Goal: Transaction & Acquisition: Download file/media

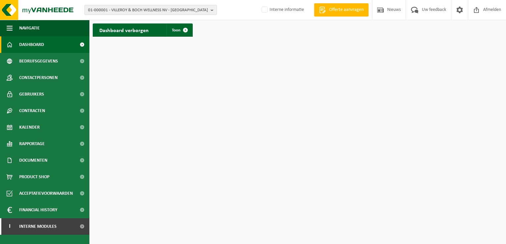
click at [110, 8] on span "01-000001 - VILLEROY & BOCH WELLNESS NV - ROESELARE" at bounding box center [148, 10] width 120 height 10
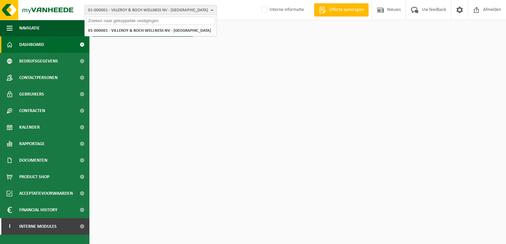
paste input "10-950083"
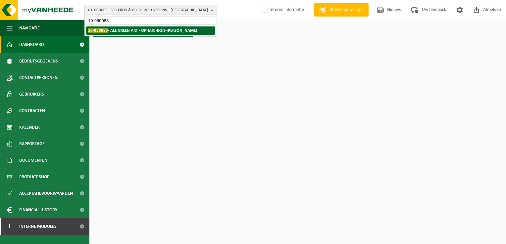
type input "10-950083"
click at [117, 29] on strong "10-950083 - ALL GREEN ART - OPHAIN-BOIS-SEIGNEUR-ISAAC" at bounding box center [142, 30] width 109 height 5
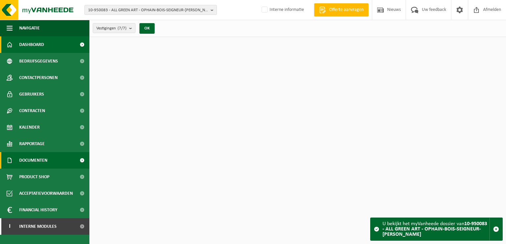
click at [48, 158] on link "Documenten" at bounding box center [44, 160] width 89 height 17
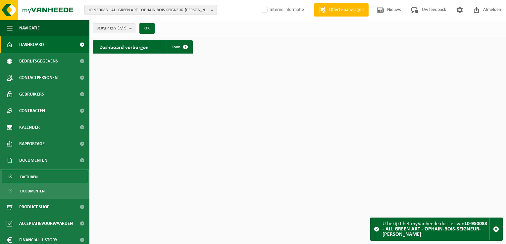
click at [46, 176] on link "Facturen" at bounding box center [45, 177] width 86 height 13
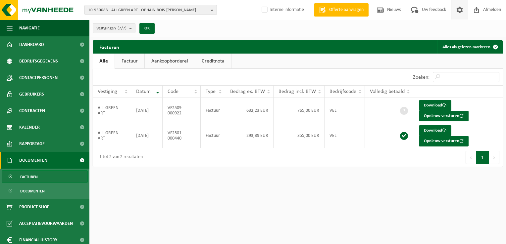
click at [458, 10] on span at bounding box center [460, 10] width 10 height 20
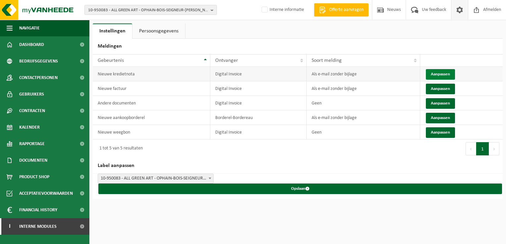
click at [442, 77] on button "Aanpassen" at bounding box center [440, 74] width 29 height 11
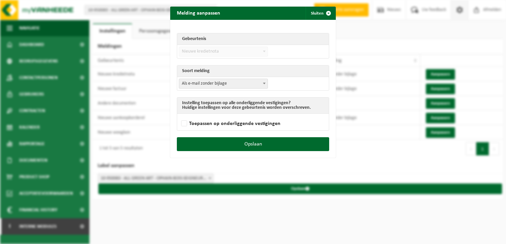
click at [218, 85] on span "Als e-mail zonder bijlage" at bounding box center [223, 83] width 88 height 9
click at [214, 90] on form "Gebeurtenis Nieuwe factuur Nieuwe kredietnota Andere documenten has_stoptask_ne…" at bounding box center [253, 78] width 152 height 104
click at [207, 84] on span "Geen" at bounding box center [223, 83] width 88 height 9
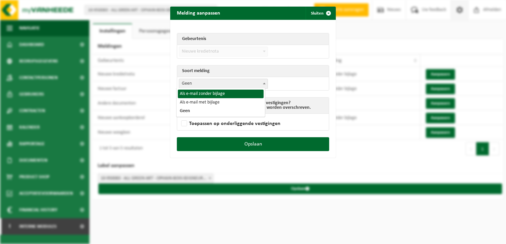
select select "3"
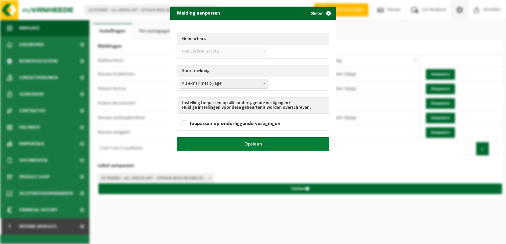
click at [284, 142] on button "Opslaan" at bounding box center [253, 144] width 152 height 14
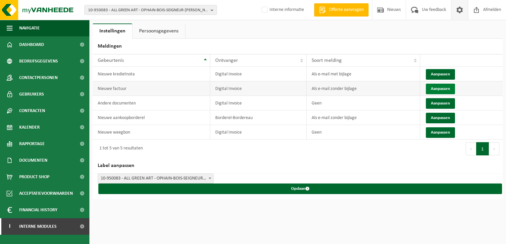
click at [445, 93] on button "Aanpassen" at bounding box center [440, 89] width 29 height 11
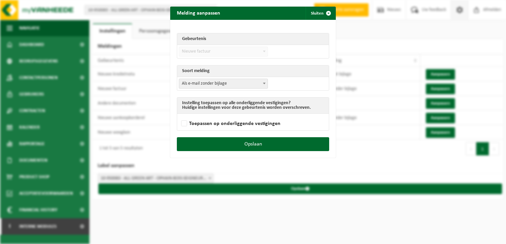
click at [185, 84] on span "Als e-mail zonder bijlage" at bounding box center [223, 83] width 88 height 9
select select "3"
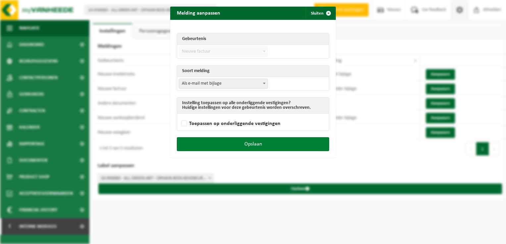
click at [269, 138] on button "Opslaan" at bounding box center [253, 144] width 152 height 14
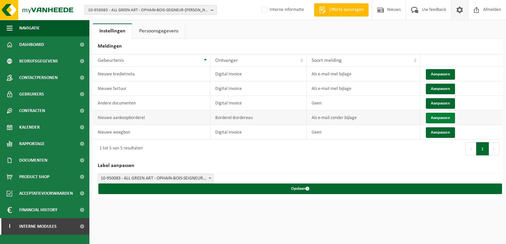
click at [447, 117] on button "Aanpassen" at bounding box center [440, 118] width 29 height 11
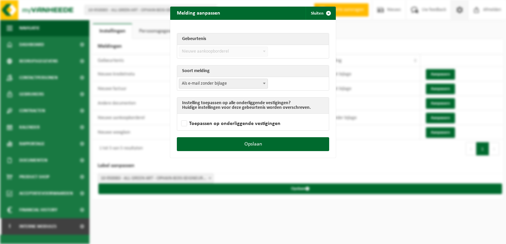
click at [202, 86] on span "Als e-mail zonder bijlage" at bounding box center [223, 83] width 88 height 9
select select "3"
click at [269, 150] on div "Opslaan" at bounding box center [253, 147] width 166 height 21
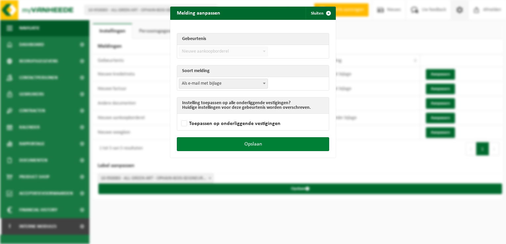
click at [272, 142] on button "Opslaan" at bounding box center [253, 144] width 152 height 14
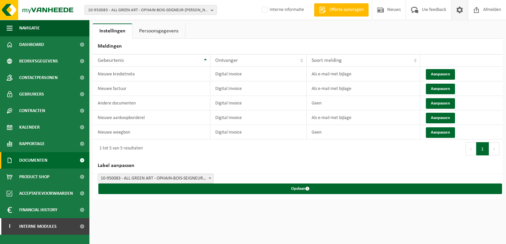
click at [42, 159] on span "Documenten" at bounding box center [33, 160] width 28 height 17
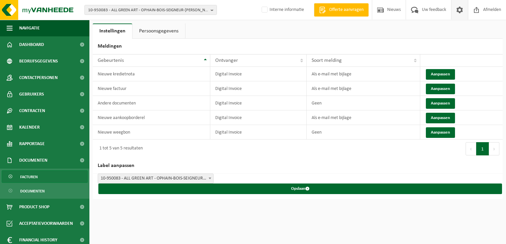
click at [50, 174] on link "Facturen" at bounding box center [45, 177] width 86 height 13
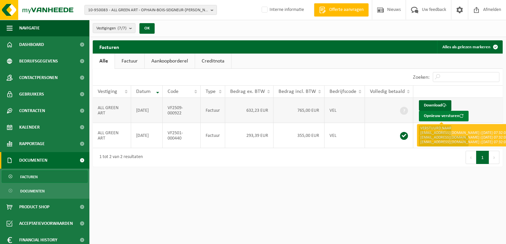
click at [433, 116] on button "Opnieuw versturen" at bounding box center [444, 116] width 50 height 11
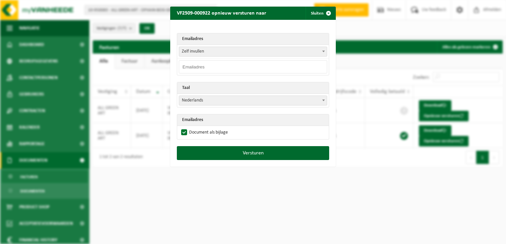
click at [195, 52] on span "Zelf invullen" at bounding box center [253, 51] width 148 height 9
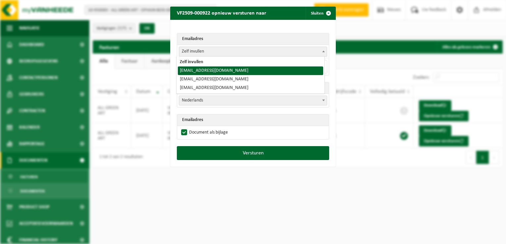
select select "info@allgreenart.be"
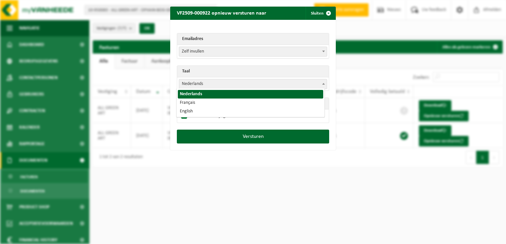
click at [203, 83] on span "Nederlands" at bounding box center [253, 83] width 148 height 9
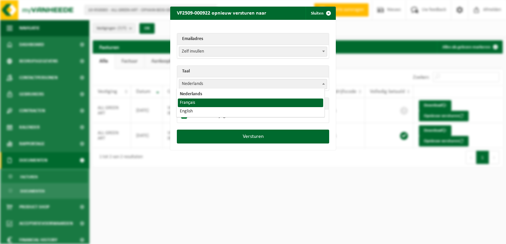
select select "fr"
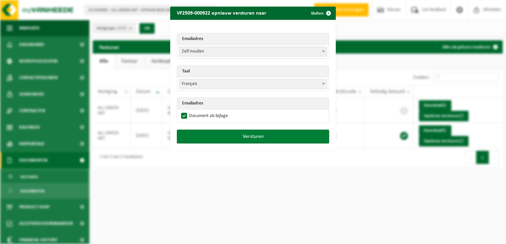
click at [228, 137] on button "Versturen" at bounding box center [253, 137] width 152 height 14
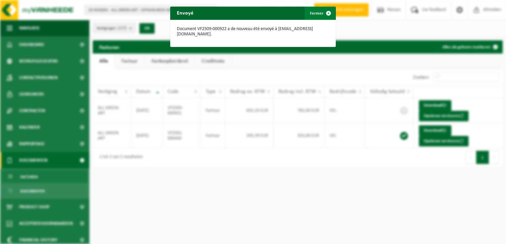
click at [327, 12] on span "button" at bounding box center [328, 13] width 13 height 13
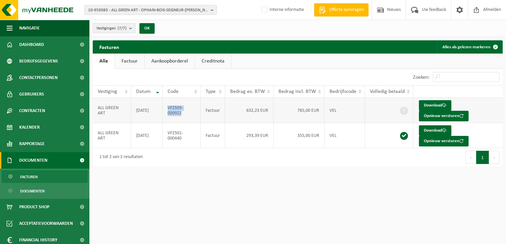
drag, startPoint x: 184, startPoint y: 115, endPoint x: 168, endPoint y: 106, distance: 18.9
click at [168, 106] on td "VF2509-000922" at bounding box center [182, 110] width 38 height 25
copy td "VF2509-000922"
click at [93, 7] on span "10-950083 - ALL GREEN ART - OPHAIN-BOIS-SEIGNEUR-ISAAC" at bounding box center [148, 10] width 120 height 10
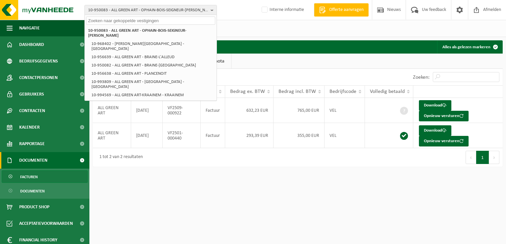
paste input "10-789175"
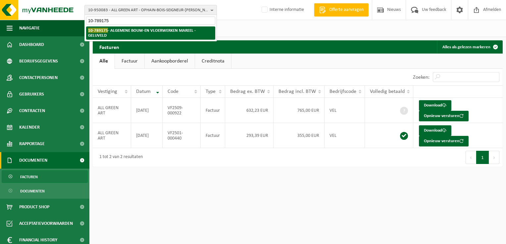
type input "10-789175"
click at [115, 29] on strong "10-789175 - ALGEMENE BOUW-EN VLOERWERKEN MAREEL - GELUVELD" at bounding box center [142, 33] width 108 height 10
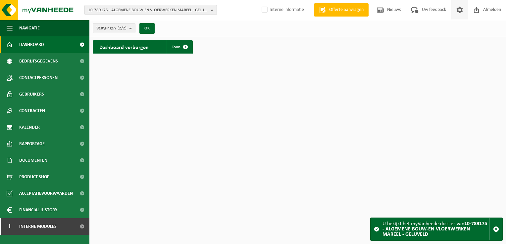
click at [460, 9] on span at bounding box center [460, 10] width 10 height 20
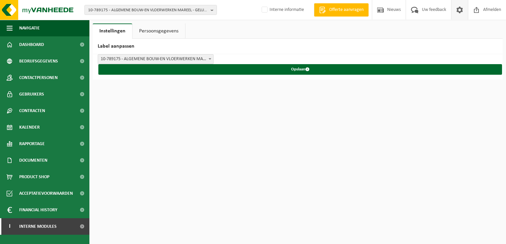
click at [460, 9] on span at bounding box center [460, 10] width 10 height 20
click at [117, 8] on span "10-789175 - ALGEMENE BOUW-EN VLOERWERKEN MAREEL - GELUVELD" at bounding box center [148, 10] width 120 height 10
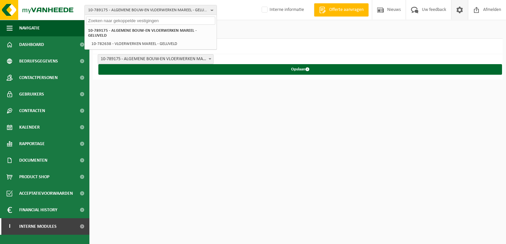
paste input "10-817673"
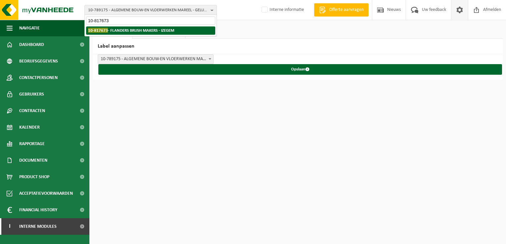
type input "10-817673"
click at [125, 29] on strong "10-817673 - FLANDERS BRUSH MAKERS - IZEGEM" at bounding box center [131, 30] width 86 height 5
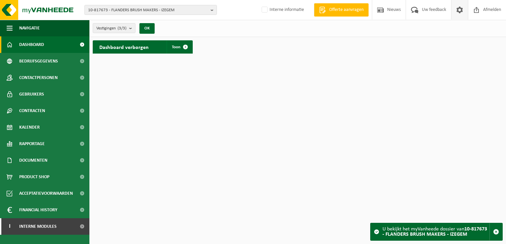
click at [459, 10] on span at bounding box center [460, 10] width 10 height 20
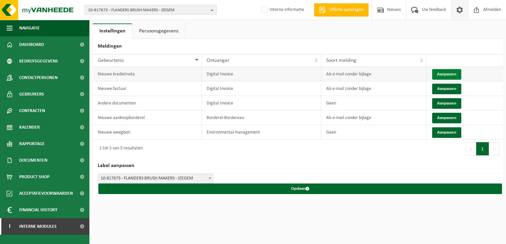
click at [446, 72] on button "Aanpassen" at bounding box center [446, 74] width 29 height 11
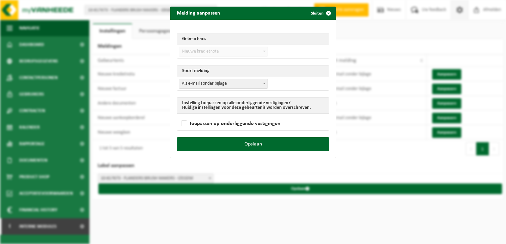
click at [215, 84] on span "Als e-mail zonder bijlage" at bounding box center [223, 83] width 88 height 9
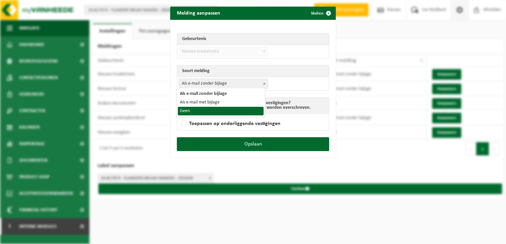
select select "1"
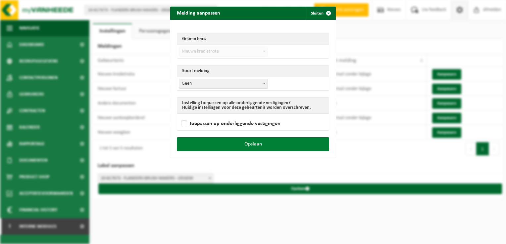
click at [257, 148] on button "Opslaan" at bounding box center [253, 144] width 152 height 14
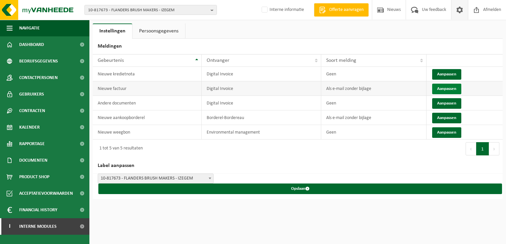
click at [444, 90] on button "Aanpassen" at bounding box center [446, 89] width 29 height 11
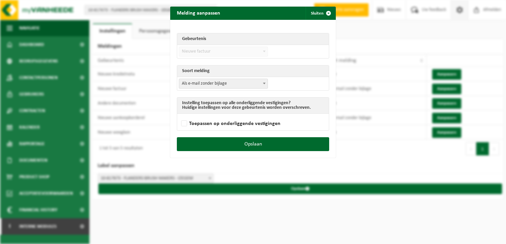
click at [204, 87] on span "Als e-mail zonder bijlage" at bounding box center [223, 83] width 88 height 9
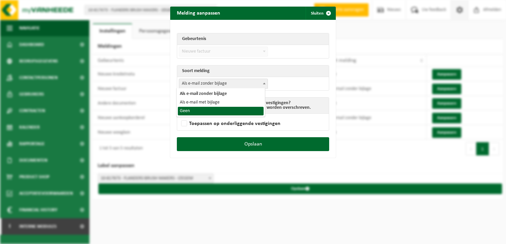
select select "1"
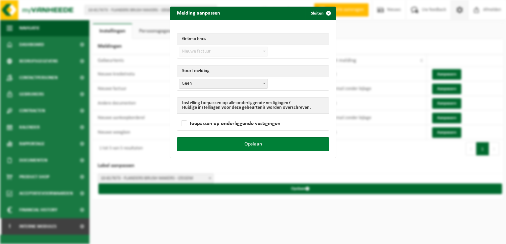
click at [255, 141] on button "Opslaan" at bounding box center [253, 144] width 152 height 14
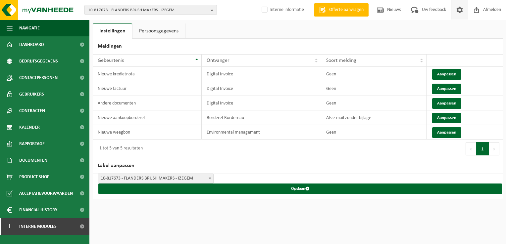
click at [132, 3] on div "10-817673 - FLANDERS BRUSH MAKERS - IZEGEM 10-817673 - FLANDERS BRUSH MAKERS - …" at bounding box center [253, 10] width 506 height 20
click at [136, 7] on span "10-817673 - FLANDERS BRUSH MAKERS - IZEGEM" at bounding box center [148, 10] width 120 height 10
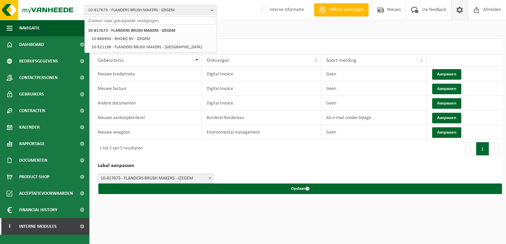
click at [111, 21] on input "text" at bounding box center [150, 21] width 129 height 8
paste input "01-085894"
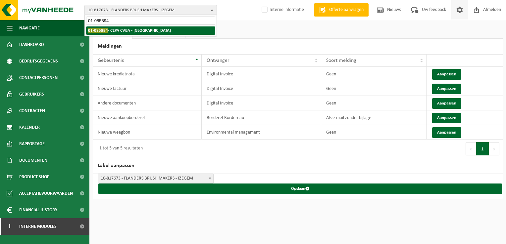
type input "01-085894"
click at [134, 31] on strong "01-085894 - CEPA CVBA - ANTWERPEN" at bounding box center [129, 30] width 83 height 5
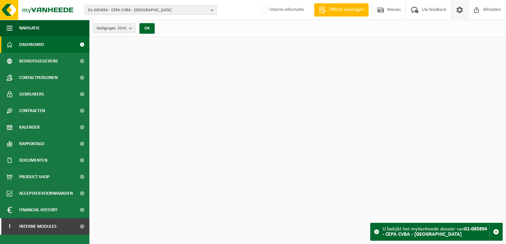
click at [463, 10] on span at bounding box center [460, 10] width 10 height 20
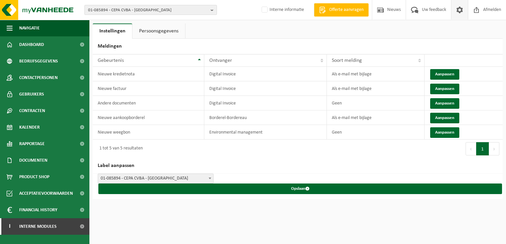
click at [128, 8] on span "01-085894 - CEPA CVBA - ANTWERPEN" at bounding box center [148, 10] width 120 height 10
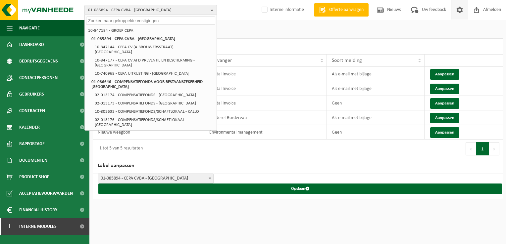
paste input "01-103484"
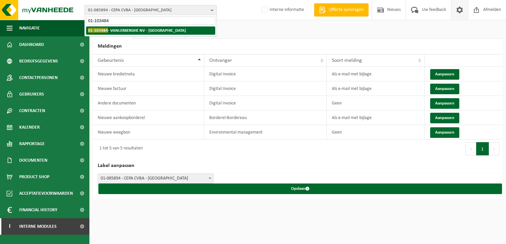
type input "01-103484"
click at [123, 31] on strong "01-103484 - VANLERBERGHE NV - ZONNEBEKE" at bounding box center [137, 30] width 98 height 5
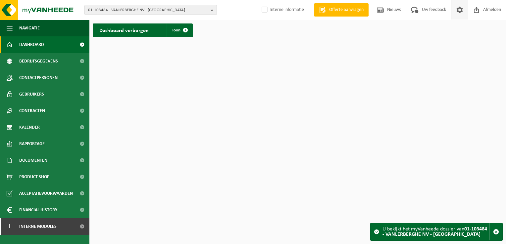
click at [457, 10] on span at bounding box center [460, 10] width 10 height 20
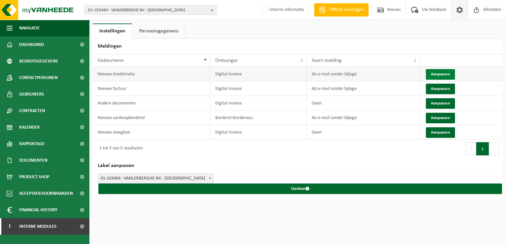
click at [437, 73] on button "Aanpassen" at bounding box center [440, 74] width 29 height 11
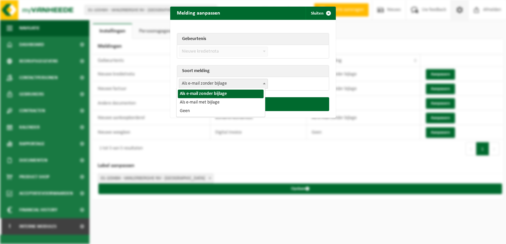
click at [191, 84] on span "Als e-mail zonder bijlage" at bounding box center [223, 83] width 88 height 9
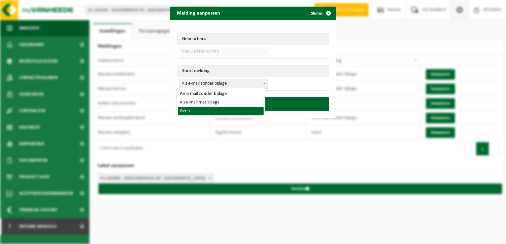
select select "1"
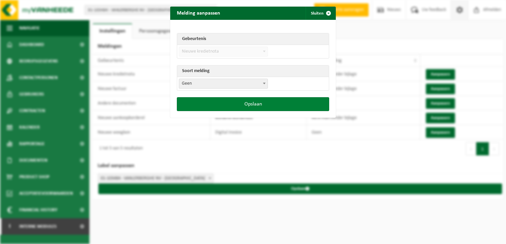
click at [219, 103] on button "Opslaan" at bounding box center [253, 104] width 152 height 14
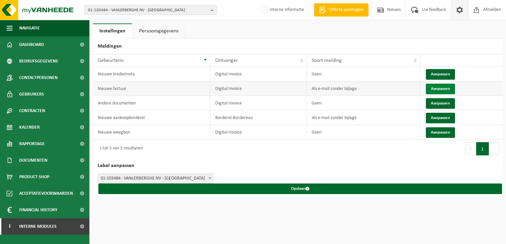
click at [442, 87] on button "Aanpassen" at bounding box center [440, 89] width 29 height 11
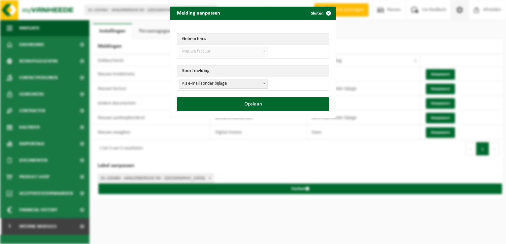
click at [196, 87] on span "Als e-mail zonder bijlage" at bounding box center [223, 83] width 88 height 9
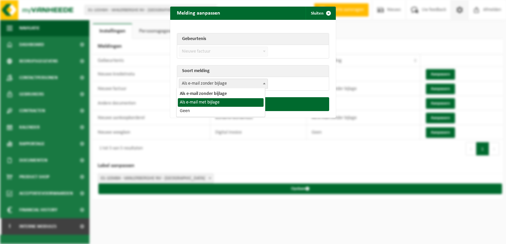
select select "1"
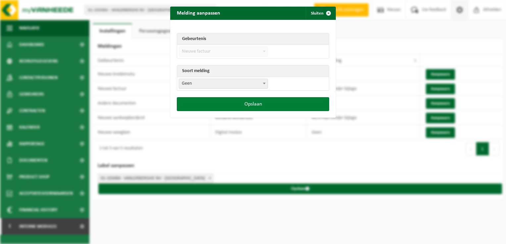
click at [228, 105] on button "Opslaan" at bounding box center [253, 104] width 152 height 14
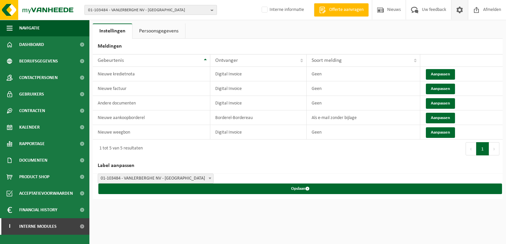
click at [103, 6] on span "01-103484 - VANLERBERGHE NV - ZONNEBEKE" at bounding box center [148, 10] width 120 height 10
paste input "10-948544"
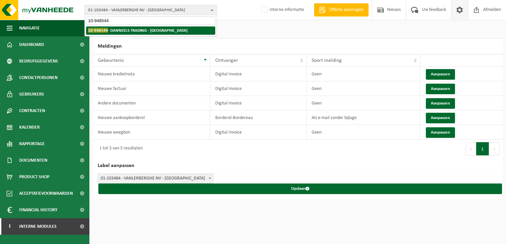
type input "10-948544"
click at [114, 31] on strong "10-948544 - DANNEELS TRADING - SINT-MICHIELS" at bounding box center [137, 30] width 99 height 5
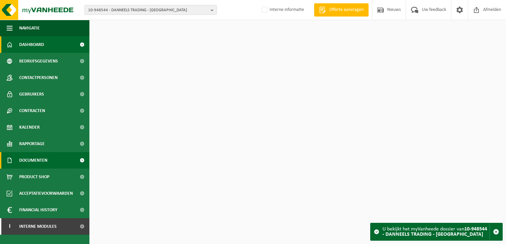
click at [33, 162] on span "Documenten" at bounding box center [33, 160] width 28 height 17
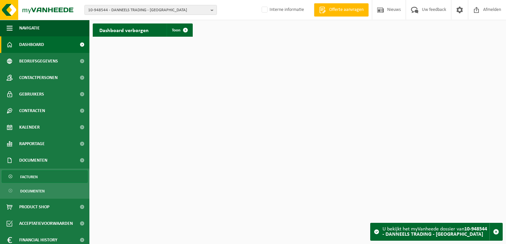
click at [36, 173] on span "Facturen" at bounding box center [29, 177] width 18 height 13
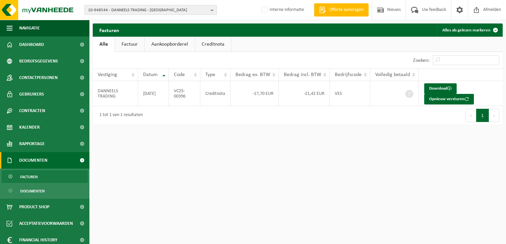
click at [111, 9] on span "10-948544 - DANNEELS TRADING - [GEOGRAPHIC_DATA]" at bounding box center [148, 10] width 120 height 10
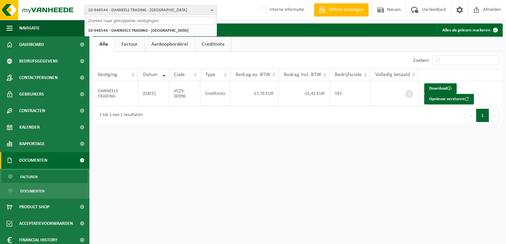
paste input "10-915142"
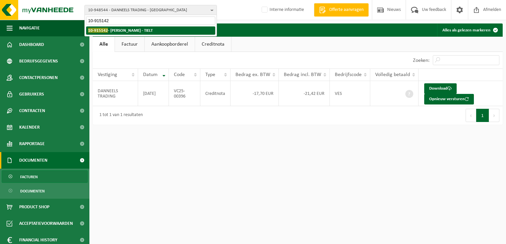
type input "10-915142"
click at [115, 29] on strong "10-915142 - [PERSON_NAME] - TIELT" at bounding box center [120, 30] width 65 height 5
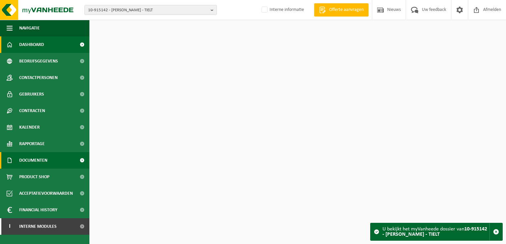
click at [34, 162] on span "Documenten" at bounding box center [33, 160] width 28 height 17
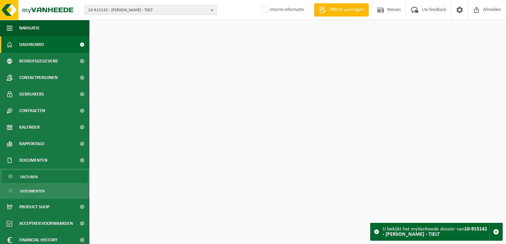
click at [36, 178] on span "Facturen" at bounding box center [29, 177] width 18 height 13
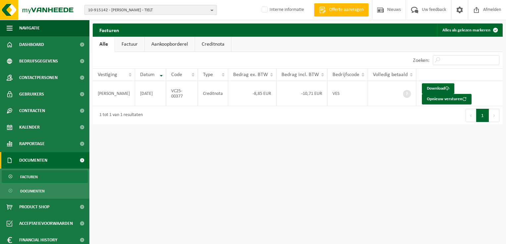
click at [133, 10] on span "10-915142 - POPPE JURGEN - TIELT" at bounding box center [148, 10] width 120 height 10
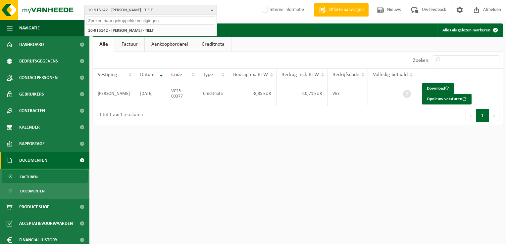
paste input "10-589432"
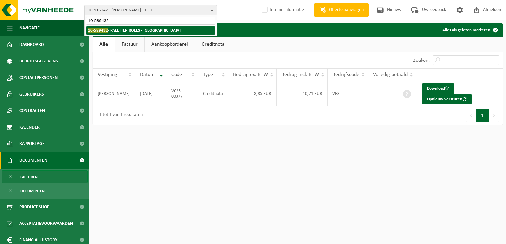
type input "10-589432"
click at [117, 32] on strong "10-589432 - PALETTEN ROELS - LOKEREN" at bounding box center [134, 30] width 93 height 5
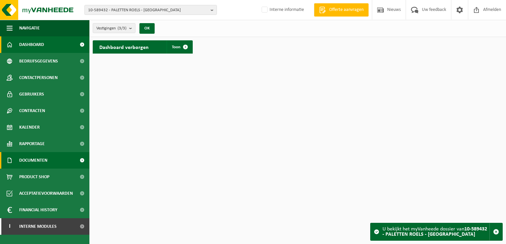
click at [42, 161] on span "Documenten" at bounding box center [33, 160] width 28 height 17
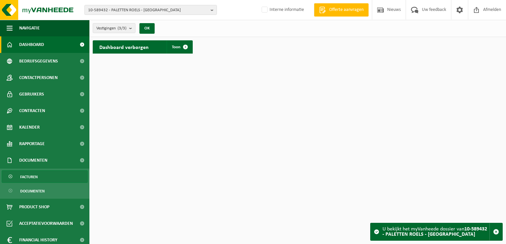
click at [43, 176] on link "Facturen" at bounding box center [45, 177] width 86 height 13
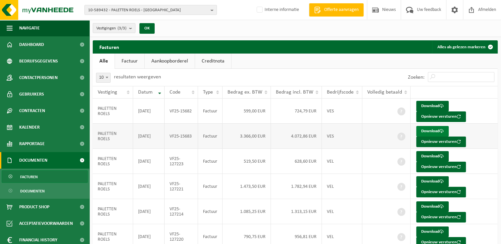
click at [424, 129] on link "Download" at bounding box center [432, 131] width 32 height 11
click at [425, 105] on link "Download" at bounding box center [432, 106] width 32 height 11
click at [145, 7] on span "10-589432 - PALETTEN ROELS - LOKEREN" at bounding box center [148, 10] width 120 height 10
paste input "10-950142"
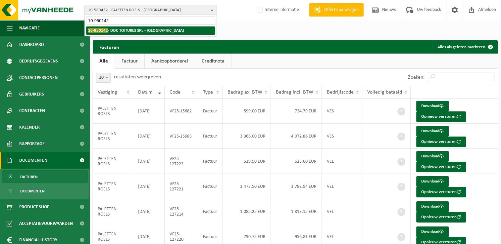
type input "10-950142"
click at [117, 28] on strong "10-950142 - DOC TOITURES SRL - WATERLOO" at bounding box center [136, 30] width 96 height 5
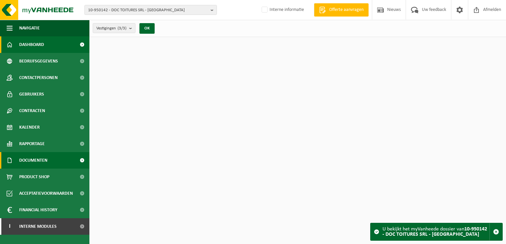
click at [45, 161] on span "Documenten" at bounding box center [33, 160] width 28 height 17
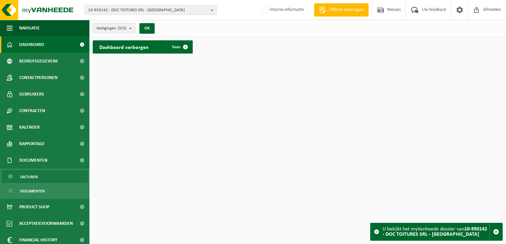
click at [36, 175] on span "Facturen" at bounding box center [29, 177] width 18 height 13
